Goal: Complete application form

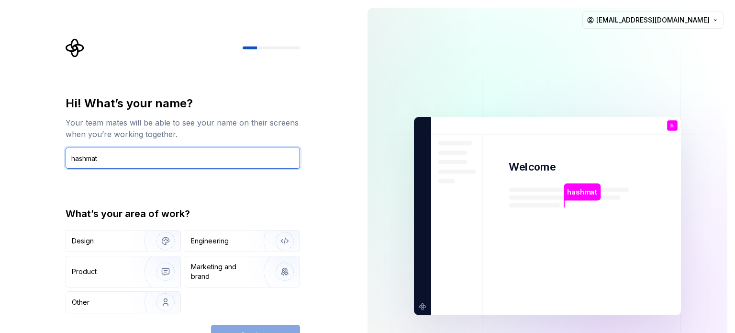
type input "hashmat"
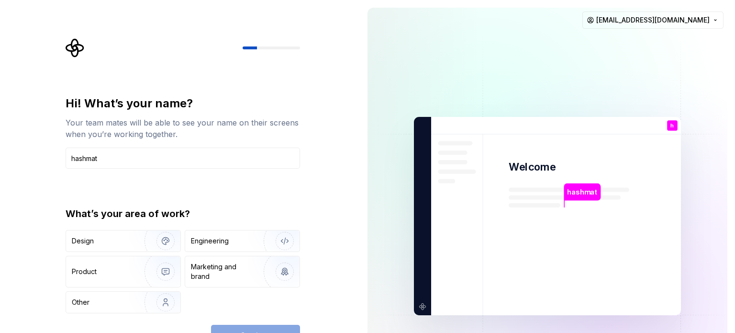
click at [223, 254] on div "Design Engineering Product Marketing and brand Other" at bounding box center [183, 271] width 235 height 83
click at [205, 244] on div "Engineering" at bounding box center [210, 241] width 38 height 10
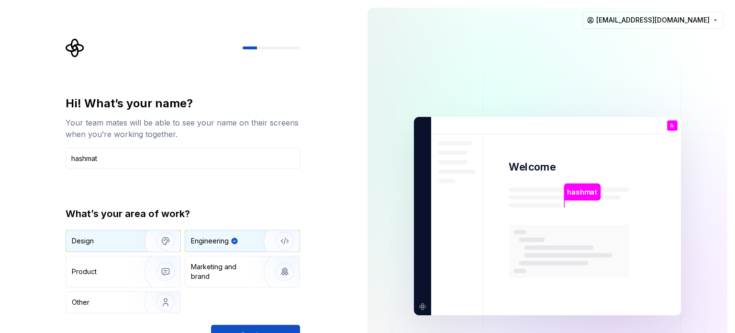
click at [153, 234] on img "button" at bounding box center [159, 241] width 61 height 64
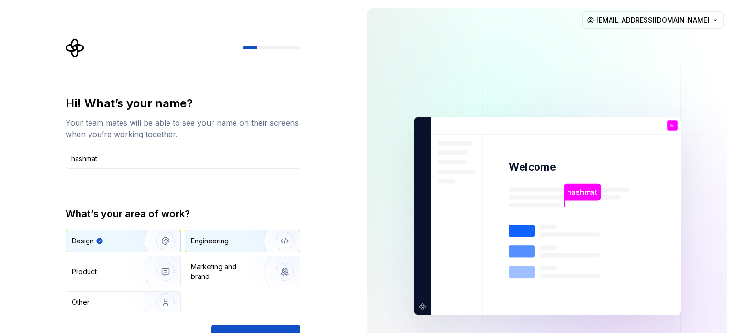
click at [234, 250] on div "Engineering" at bounding box center [242, 240] width 114 height 21
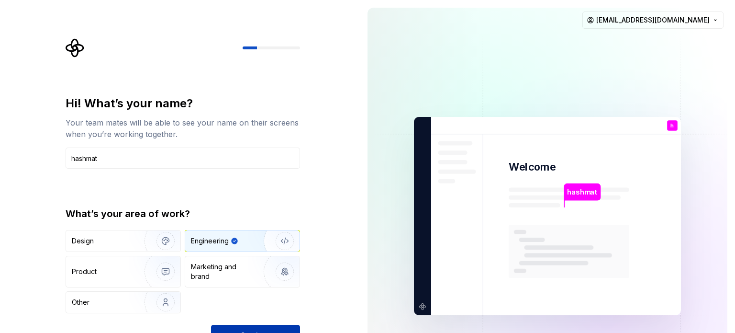
click at [230, 328] on button "Continue" at bounding box center [255, 335] width 89 height 21
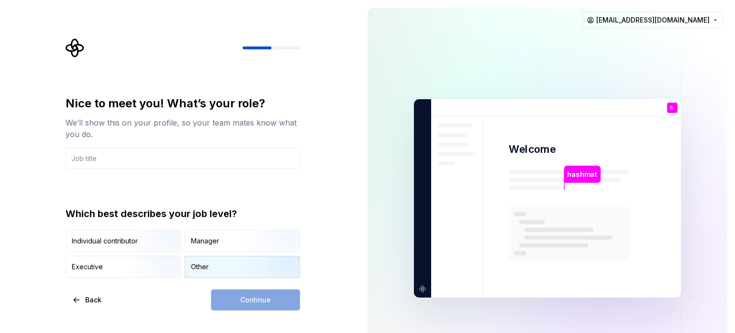
click at [200, 266] on div "Other" at bounding box center [200, 267] width 18 height 10
click at [232, 304] on div "Continue" at bounding box center [255, 299] width 89 height 21
click at [142, 146] on div "Nice to meet you! What’s your role? We’ll show this on your profile, so your te…" at bounding box center [183, 132] width 235 height 73
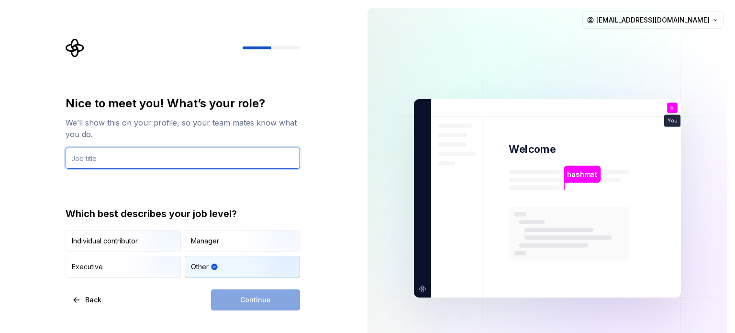
click at [136, 164] on input "text" at bounding box center [183, 157] width 235 height 21
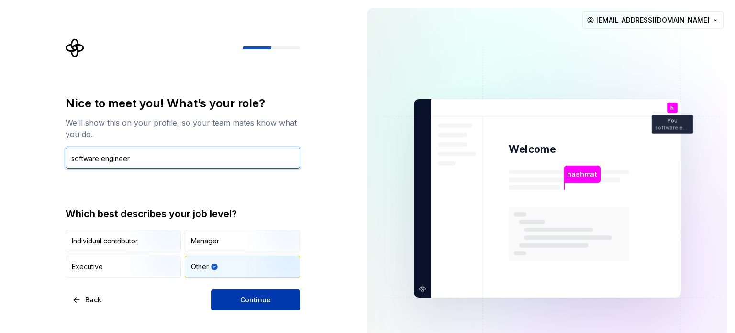
type input "software engineer"
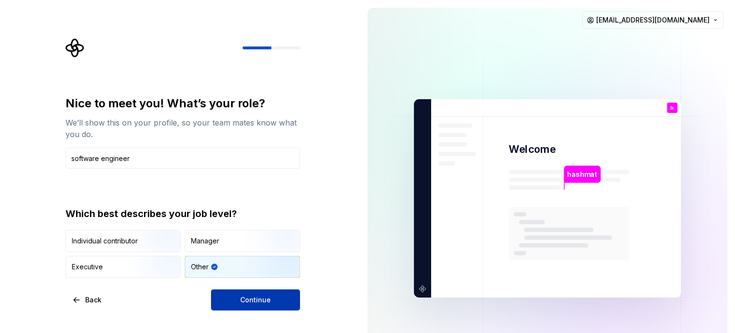
click at [245, 307] on button "Continue" at bounding box center [255, 299] width 89 height 21
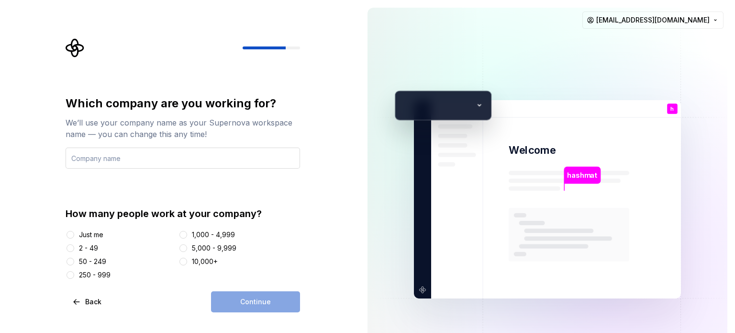
type input "s"
type input "nust"
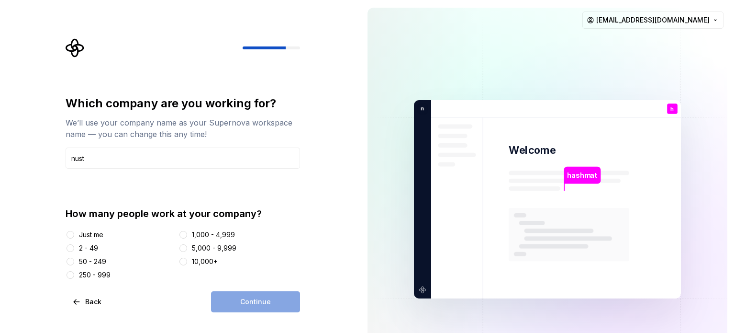
click at [67, 230] on div at bounding box center [71, 235] width 10 height 10
click at [68, 234] on button "Just me" at bounding box center [71, 235] width 8 height 8
click at [255, 298] on span "Continue" at bounding box center [255, 302] width 31 height 10
click at [200, 263] on div "10,000+" at bounding box center [205, 262] width 26 height 10
click at [187, 263] on button "10,000+" at bounding box center [184, 262] width 8 height 8
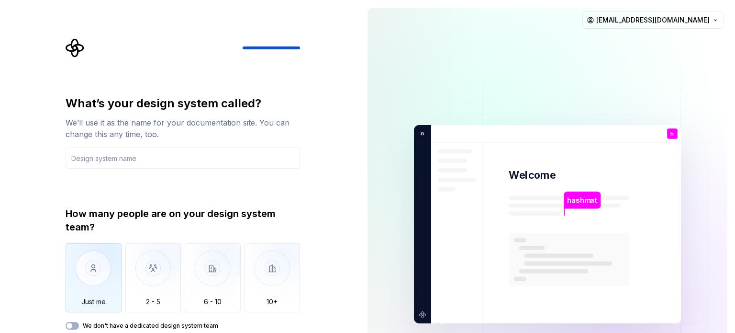
click at [98, 278] on img "button" at bounding box center [94, 275] width 56 height 64
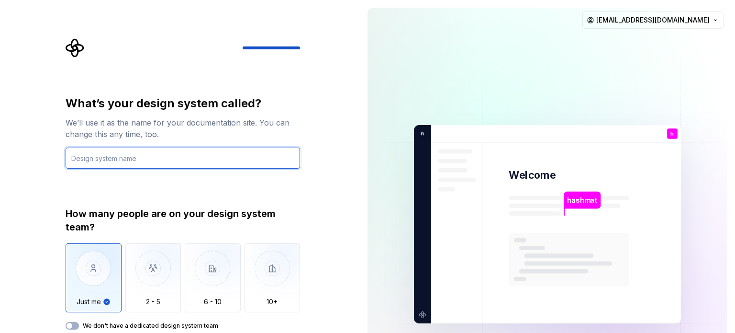
click at [140, 160] on input "text" at bounding box center [183, 157] width 235 height 21
type input "g"
type input "n"
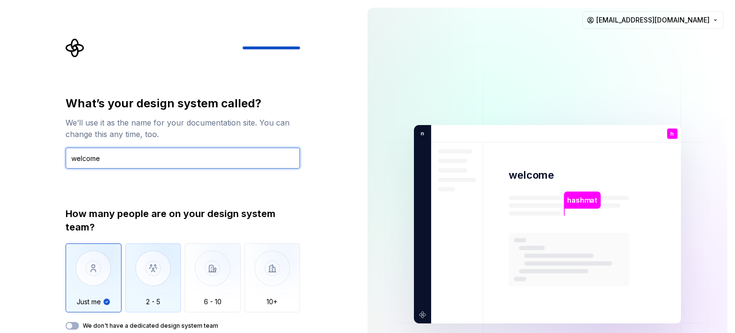
type input "welcome"
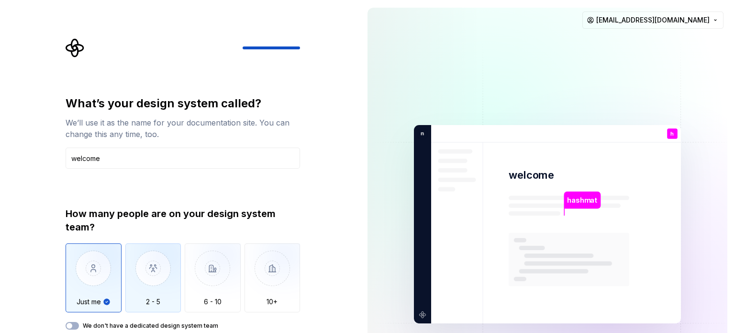
click at [154, 260] on img "button" at bounding box center [153, 275] width 56 height 64
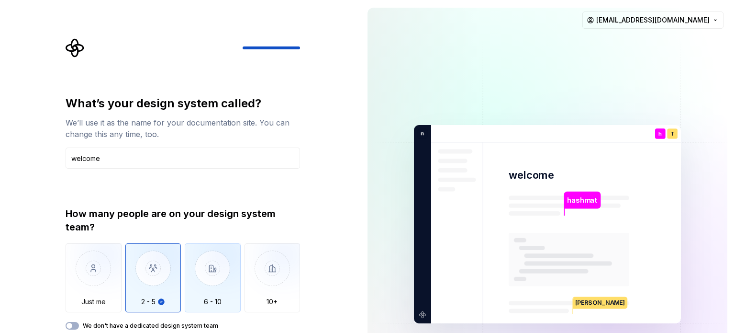
click at [221, 271] on img "button" at bounding box center [213, 275] width 56 height 64
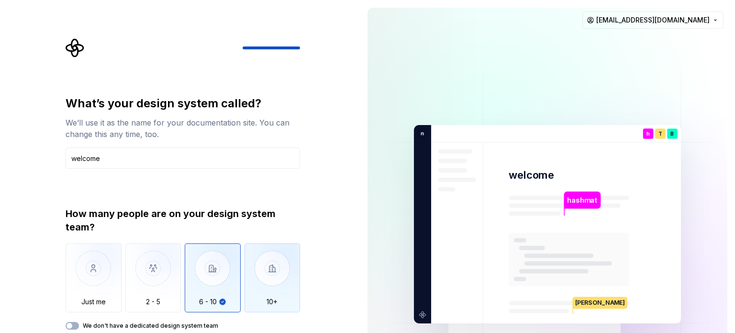
click at [286, 259] on img "button" at bounding box center [273, 275] width 56 height 64
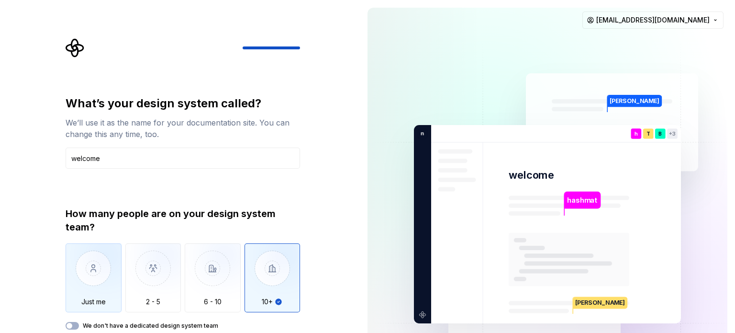
click at [81, 260] on img "button" at bounding box center [94, 275] width 56 height 64
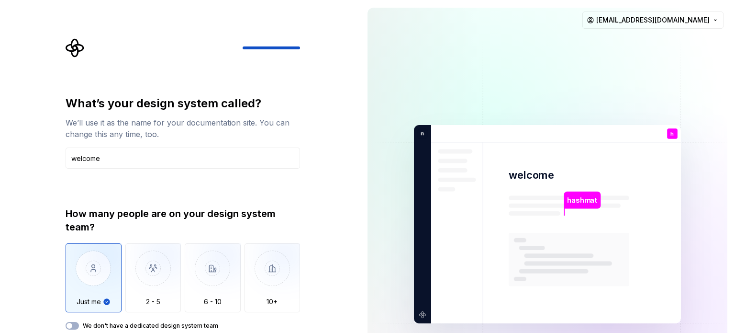
click at [75, 320] on div "How many people are on your design system team? Just me 2 - 5 6 - 10 10+ We don…" at bounding box center [183, 268] width 235 height 123
click at [75, 324] on button "We don't have a dedicated design system team" at bounding box center [72, 326] width 13 height 8
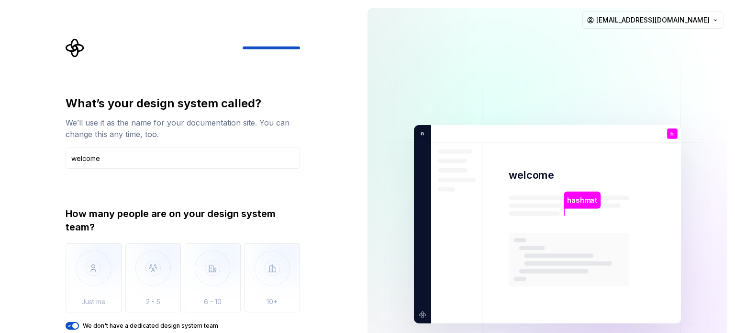
click at [73, 327] on span "button" at bounding box center [75, 326] width 6 height 6
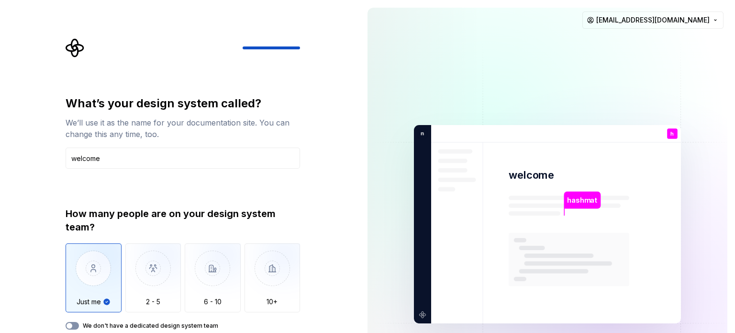
click at [73, 327] on icon "button" at bounding box center [70, 326] width 8 height 6
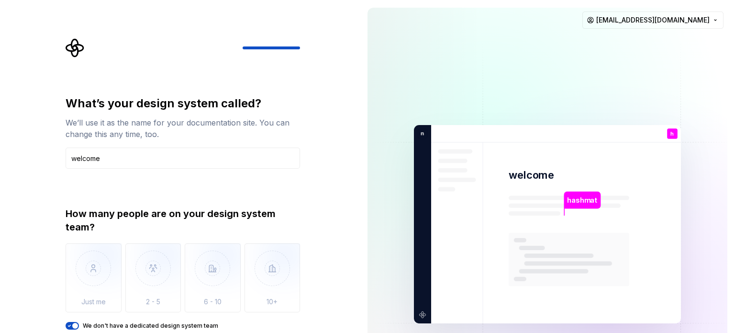
click at [440, 253] on img at bounding box center [548, 224] width 388 height 452
click at [300, 46] on div at bounding box center [271, 47] width 57 height 3
